Goal: Information Seeking & Learning: Find specific fact

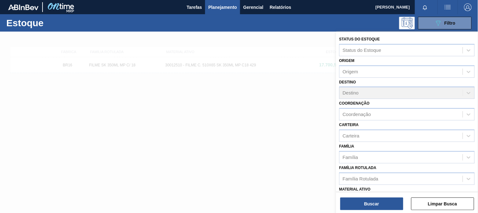
type ativo "30003422"
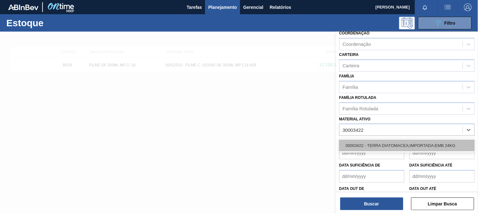
click at [407, 139] on div "30003422 - TERRA DIATOMACEA;IMPORTADA;EMB 24KG" at bounding box center [408, 145] width 136 height 12
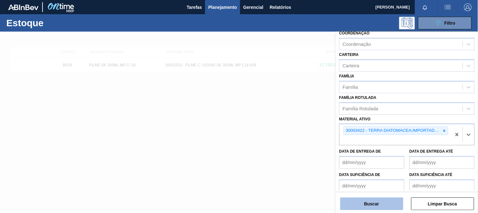
click at [378, 206] on button "Buscar" at bounding box center [372, 203] width 63 height 13
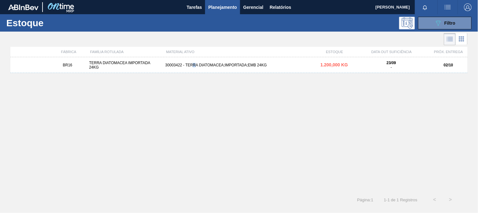
click at [195, 65] on div "30003422 - TERRA DIATOMACEA;IMPORTADA;EMB 24KG" at bounding box center [239, 65] width 153 height 4
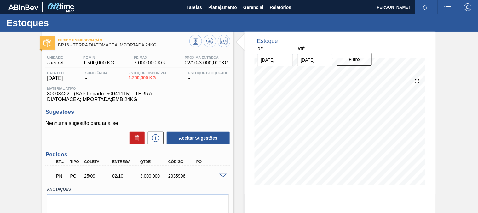
click at [172, 175] on div "2035996" at bounding box center [182, 175] width 31 height 5
click at [224, 175] on span at bounding box center [223, 175] width 8 height 5
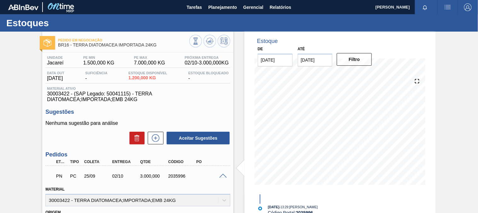
scroll to position [70, 0]
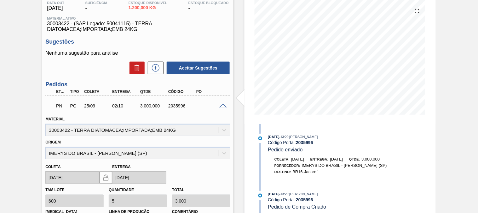
click at [177, 106] on div "2035996" at bounding box center [182, 105] width 31 height 5
copy div "2035996"
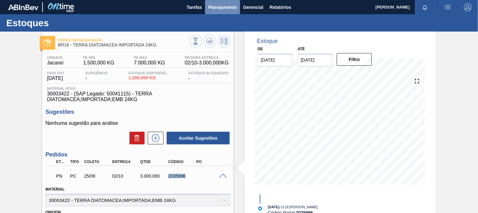
click at [214, 11] on button "Planejamento" at bounding box center [222, 7] width 35 height 14
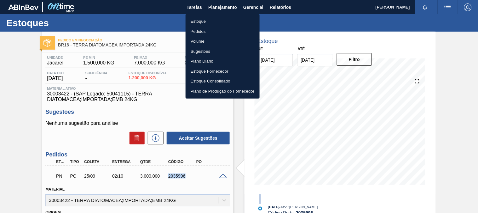
click at [203, 24] on li "Estoque" at bounding box center [223, 21] width 74 height 10
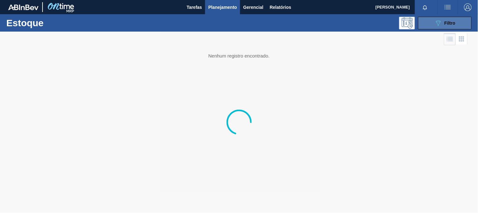
click at [437, 23] on icon "089F7B8B-B2A5-4AFE-B5C0-19BA573D28AC" at bounding box center [439, 23] width 8 height 8
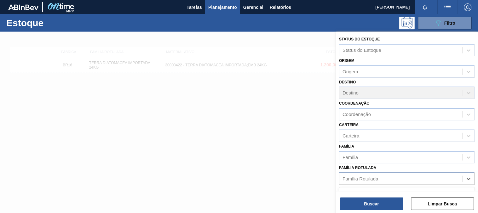
click at [379, 175] on div "Família Rotulada" at bounding box center [401, 178] width 123 height 9
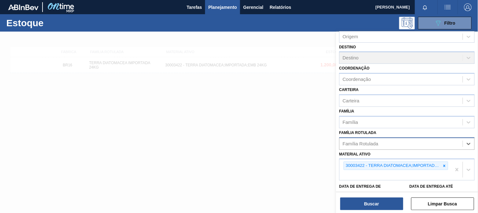
click at [357, 144] on div "Família Rotulada" at bounding box center [401, 143] width 123 height 9
click at [443, 163] on icon at bounding box center [445, 165] width 4 height 4
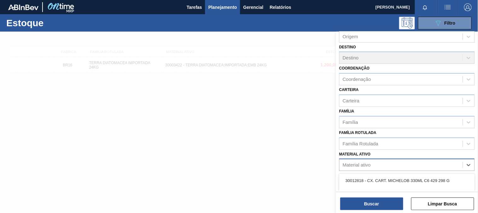
drag, startPoint x: 349, startPoint y: 162, endPoint x: 352, endPoint y: 165, distance: 4.7
click at [349, 162] on div "Material ativo" at bounding box center [357, 164] width 28 height 5
paste ativo "30007319"
type ativo "30007319"
click at [364, 174] on div "30007319 - AROMA CARAMBOLA GIN TONIC" at bounding box center [408, 180] width 136 height 12
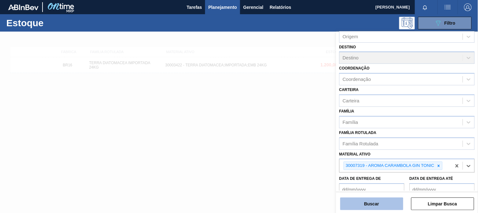
click at [361, 200] on button "Buscar" at bounding box center [372, 203] width 63 height 13
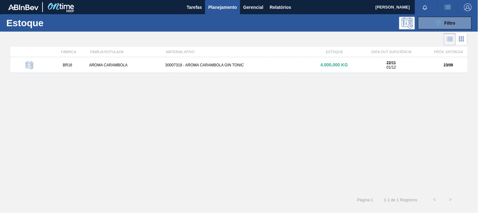
click at [120, 65] on div "AROMA CARAMBOLA" at bounding box center [125, 65] width 76 height 4
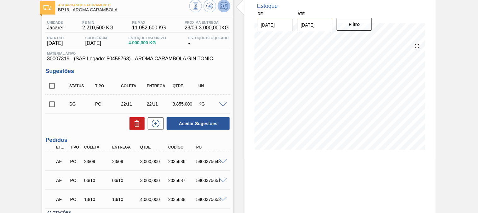
scroll to position [70, 0]
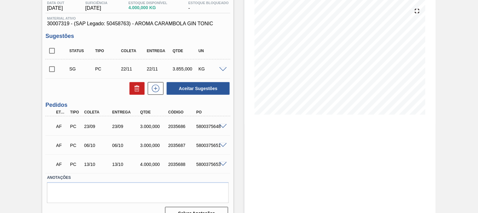
click at [223, 126] on span at bounding box center [223, 126] width 8 height 5
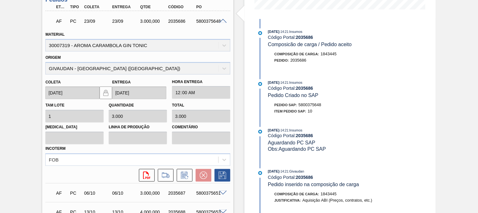
scroll to position [140, 0]
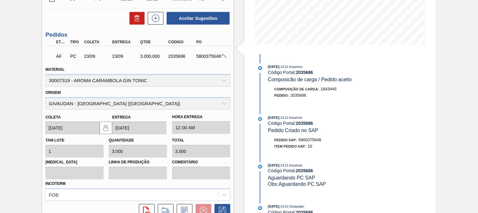
click at [219, 56] on span at bounding box center [223, 56] width 8 height 5
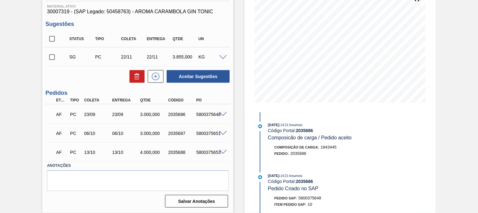
scroll to position [82, 0]
click at [209, 136] on div "AF PC 06/10 06/10 3.000,000 2035687 5800375651" at bounding box center [136, 132] width 168 height 13
copy div "5800375651"
click at [206, 112] on div "5800375648" at bounding box center [210, 114] width 31 height 5
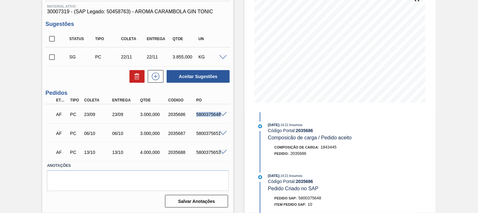
click at [207, 112] on div "5800375648" at bounding box center [210, 114] width 31 height 5
copy div "5800375648"
click at [207, 136] on div "AF PC 06/10 06/10 3.000,000 2035687 5800375651" at bounding box center [136, 132] width 168 height 13
copy div "5800375651"
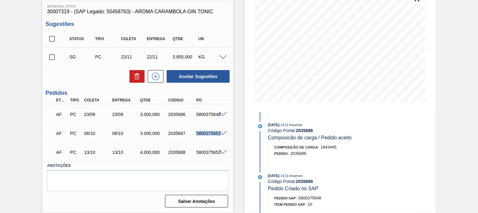
click at [206, 147] on div "AF PC 13/10 13/10 4.000,000 2035688 5800375653" at bounding box center [136, 151] width 168 height 13
copy div "5800375653"
drag, startPoint x: 202, startPoint y: 119, endPoint x: 202, endPoint y: 114, distance: 5.1
click at [202, 119] on div "AF PC 23/09 23/09 3.000,000 2035686 5800375648" at bounding box center [136, 113] width 168 height 13
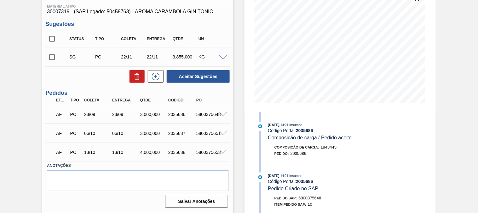
click at [202, 114] on div "5800375648" at bounding box center [210, 114] width 31 height 5
copy div "5800375648"
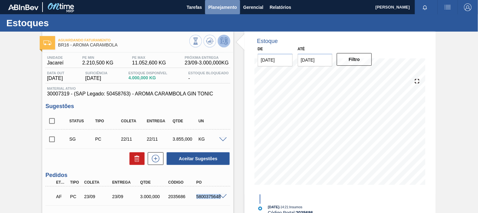
click at [210, 6] on span "Planejamento" at bounding box center [222, 7] width 29 height 8
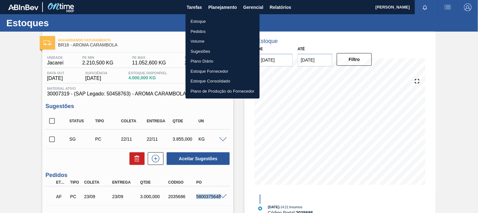
click at [207, 20] on li "Estoque" at bounding box center [223, 21] width 74 height 10
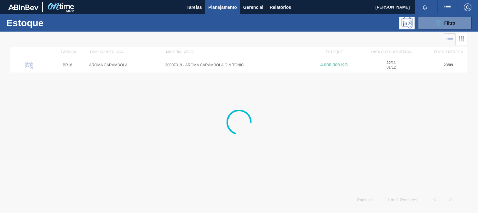
drag, startPoint x: 432, startPoint y: 24, endPoint x: 429, endPoint y: 31, distance: 7.2
click at [431, 24] on button "089F7B8B-B2A5-4AFE-B5C0-19BA573D28AC Filtro" at bounding box center [445, 23] width 54 height 13
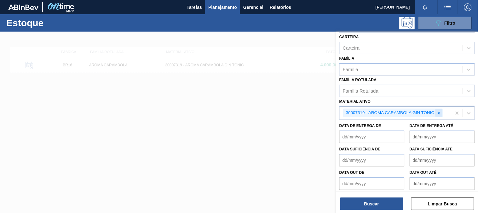
click at [440, 113] on div at bounding box center [439, 113] width 7 height 8
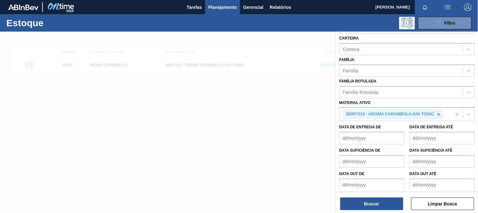
paste ativo "30004158"
type ativo "30004158"
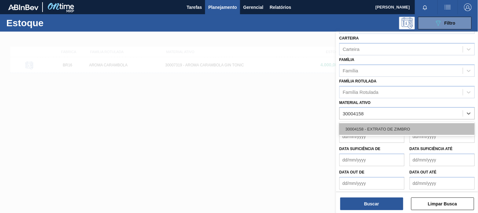
click at [381, 130] on div "30004158 - EXTRATO DE ZIMBRO" at bounding box center [408, 129] width 136 height 12
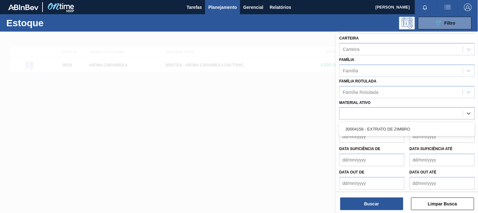
scroll to position [88, 0]
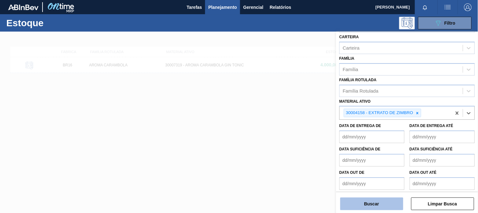
click at [376, 200] on button "Buscar" at bounding box center [372, 203] width 63 height 13
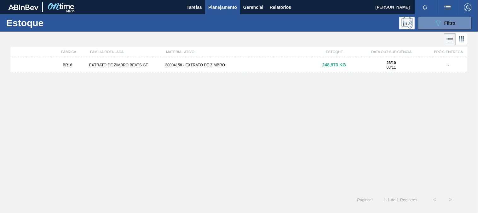
drag, startPoint x: 209, startPoint y: 68, endPoint x: 193, endPoint y: 78, distance: 19.2
click at [209, 68] on div "BR16 EXTRATO DE ZIMBRO BEATS GT 30004158 - EXTRATO DE ZIMBRO 248,973 KG 28/10 0…" at bounding box center [239, 65] width 458 height 16
